Goal: Information Seeking & Learning: Check status

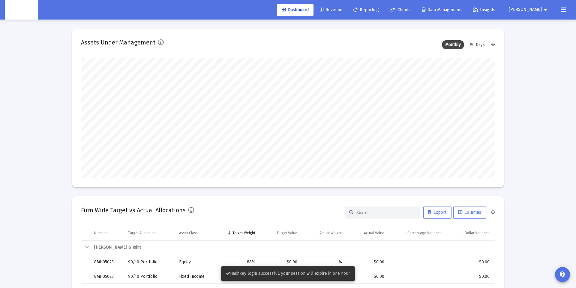
scroll to position [120, 223]
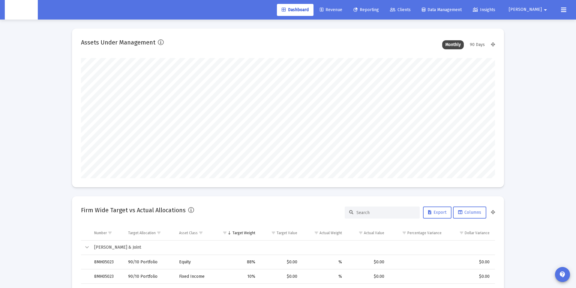
type input "[DATE]"
click at [379, 10] on span "Reporting" at bounding box center [367, 9] width 26 height 5
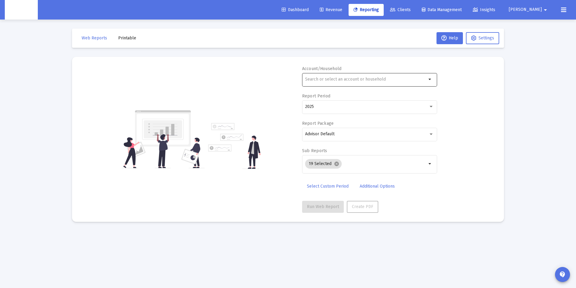
click at [323, 81] on input "text" at bounding box center [366, 79] width 122 height 5
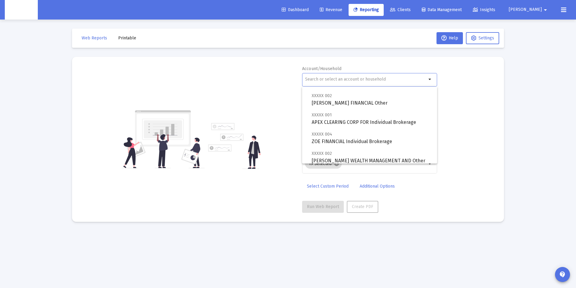
scroll to position [48, 0]
click at [352, 139] on span "XXXXX 004 ZOE FINANCIAL Individual Brokerage" at bounding box center [372, 136] width 121 height 15
type input "ZOE FINANCIAL Individual Brokerage"
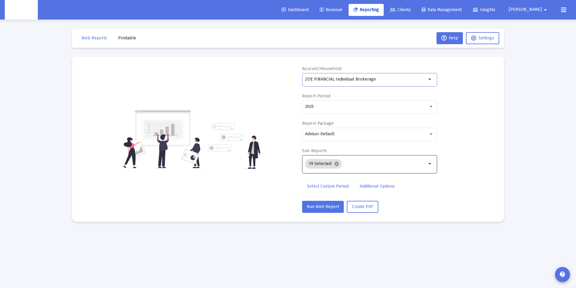
click at [362, 162] on input "Selection" at bounding box center [385, 163] width 83 height 5
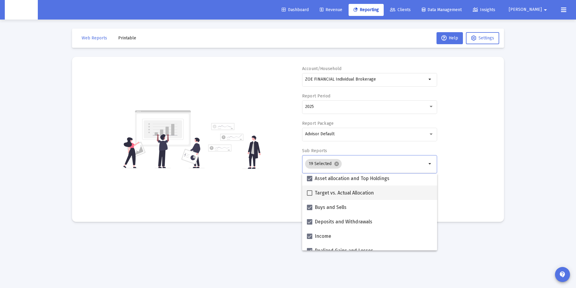
click at [333, 193] on span "Target vs. Actual Allocation" at bounding box center [344, 192] width 59 height 7
click at [310, 195] on input "Target vs. Actual Allocation" at bounding box center [310, 195] width 0 height 0
checkbox input "true"
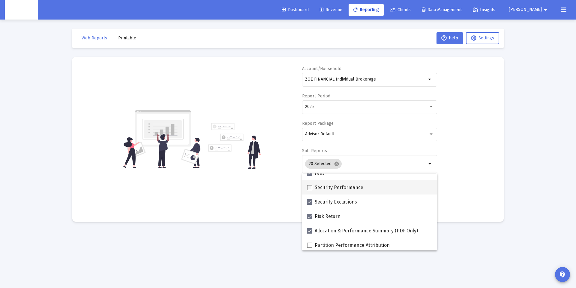
click at [335, 189] on span "Security Performance" at bounding box center [339, 187] width 49 height 7
click at [310, 190] on input "Security Performance" at bounding box center [310, 190] width 0 height 0
checkbox input "true"
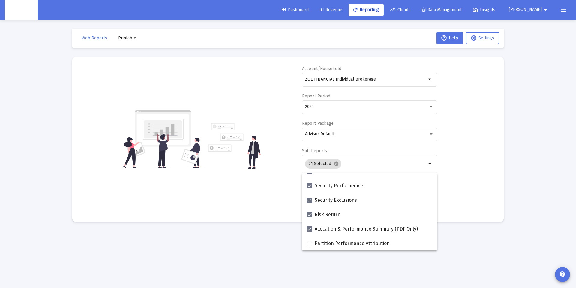
drag, startPoint x: 469, startPoint y: 149, endPoint x: 402, endPoint y: 179, distance: 72.8
click at [468, 149] on div "Account/Household ZOE FINANCIAL Individual Brokerage arrow_drop_down Report Per…" at bounding box center [288, 139] width 414 height 147
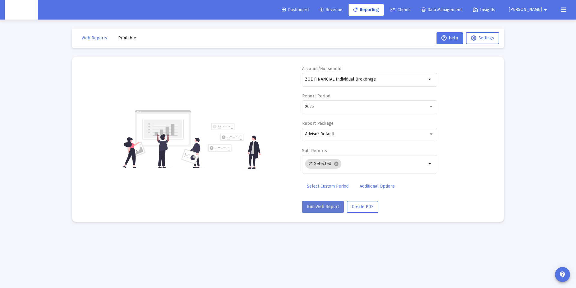
click at [327, 209] on button "Run Web Report" at bounding box center [323, 207] width 42 height 12
select select "View all"
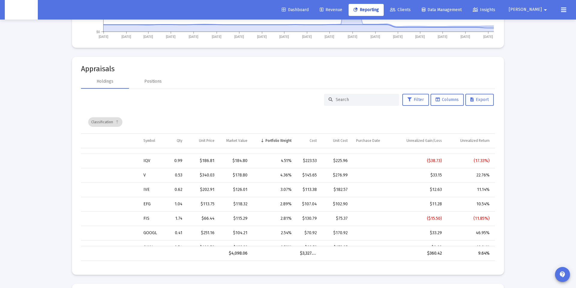
scroll to position [0, 127]
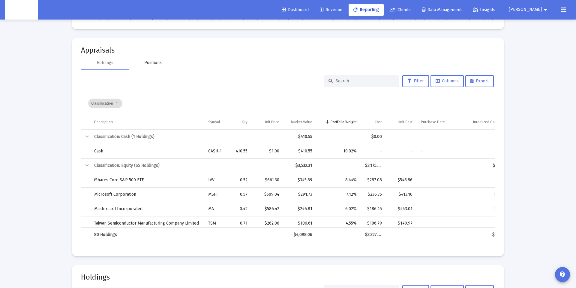
click at [151, 61] on div "Positions" at bounding box center [152, 63] width 17 height 6
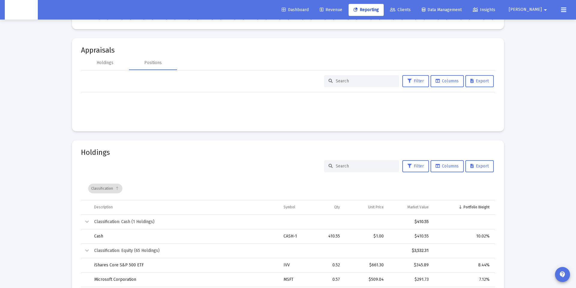
drag, startPoint x: 101, startPoint y: 71, endPoint x: 107, endPoint y: 69, distance: 6.6
click at [101, 71] on div "Filter Columns Export Loading..." at bounding box center [288, 96] width 414 height 52
click at [107, 69] on div "Holdings" at bounding box center [105, 63] width 48 height 14
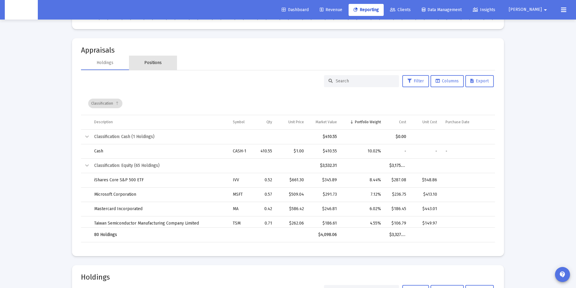
click at [153, 59] on div "Positions" at bounding box center [153, 63] width 48 height 14
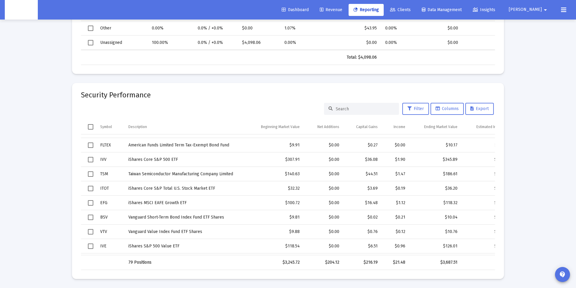
scroll to position [658, 0]
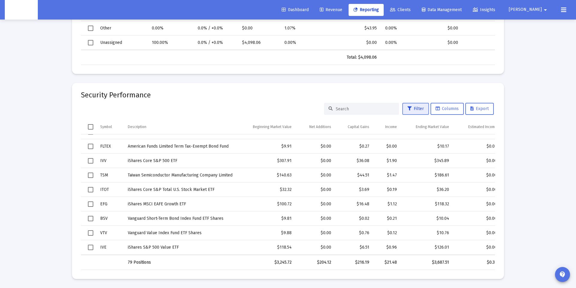
click at [408, 107] on icon at bounding box center [410, 109] width 4 height 4
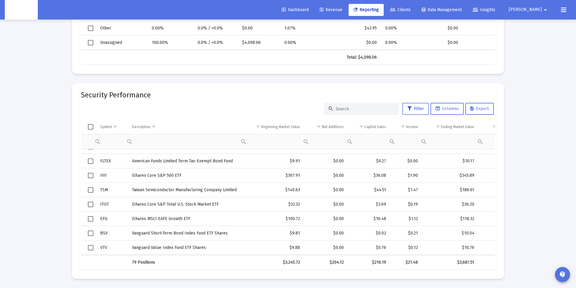
click at [408, 107] on icon at bounding box center [410, 109] width 4 height 4
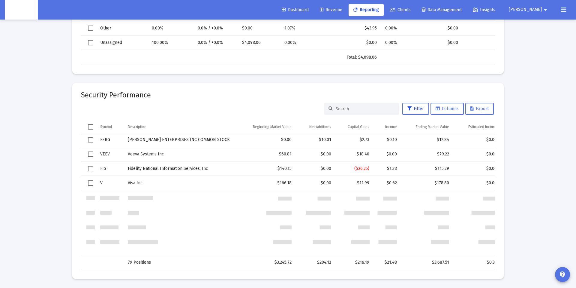
scroll to position [960, 0]
